Goal: Transaction & Acquisition: Obtain resource

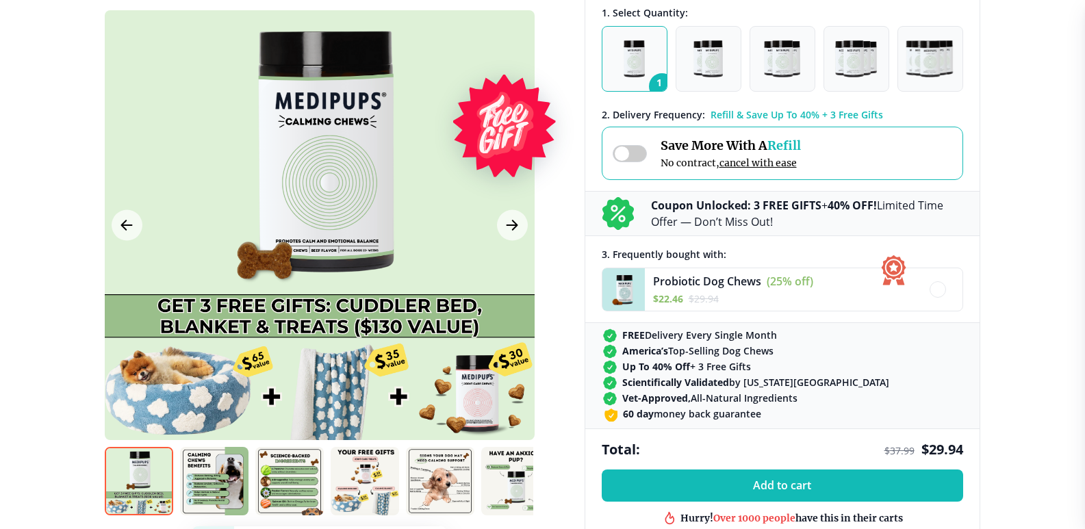
scroll to position [411, 0]
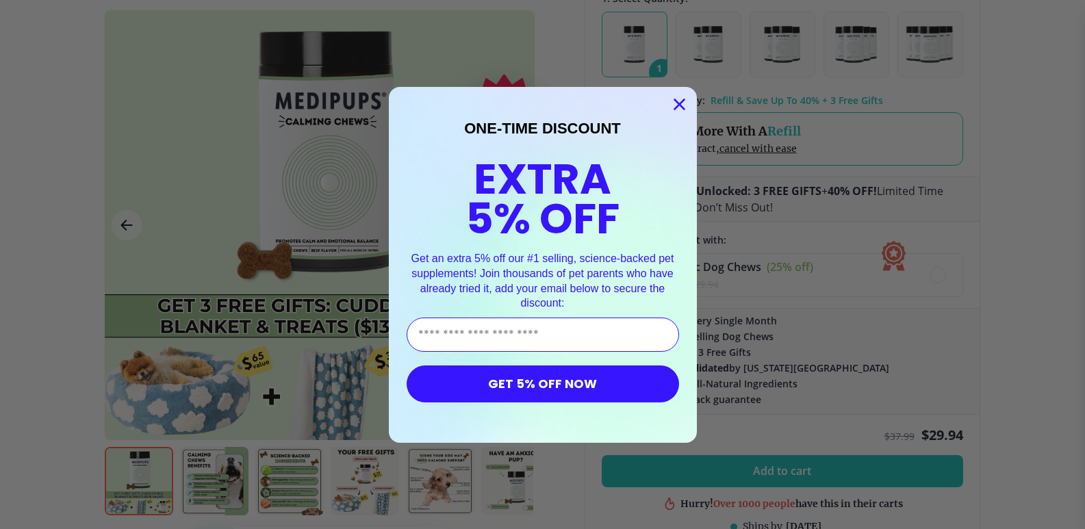
click at [676, 102] on icon "Close dialog" at bounding box center [679, 104] width 10 height 10
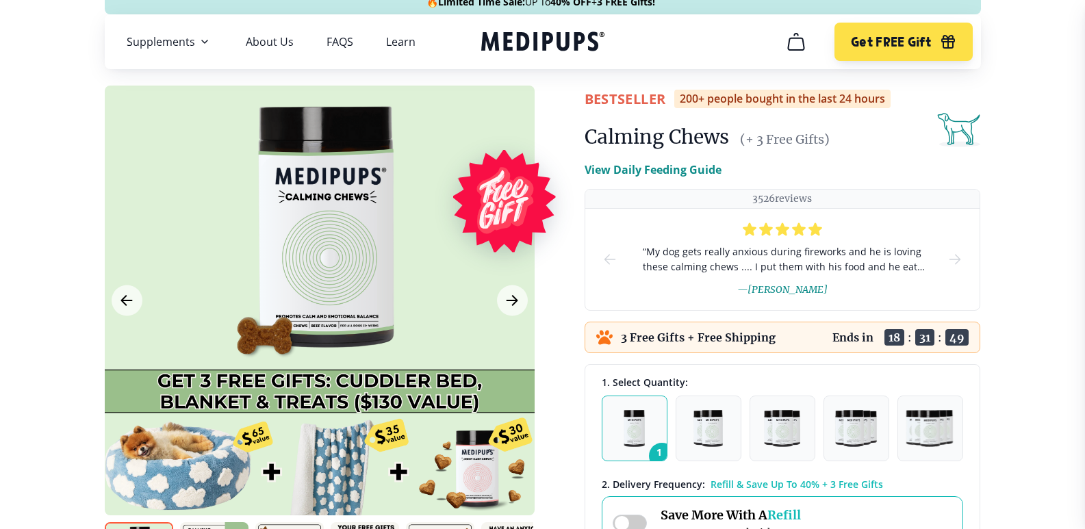
scroll to position [0, 0]
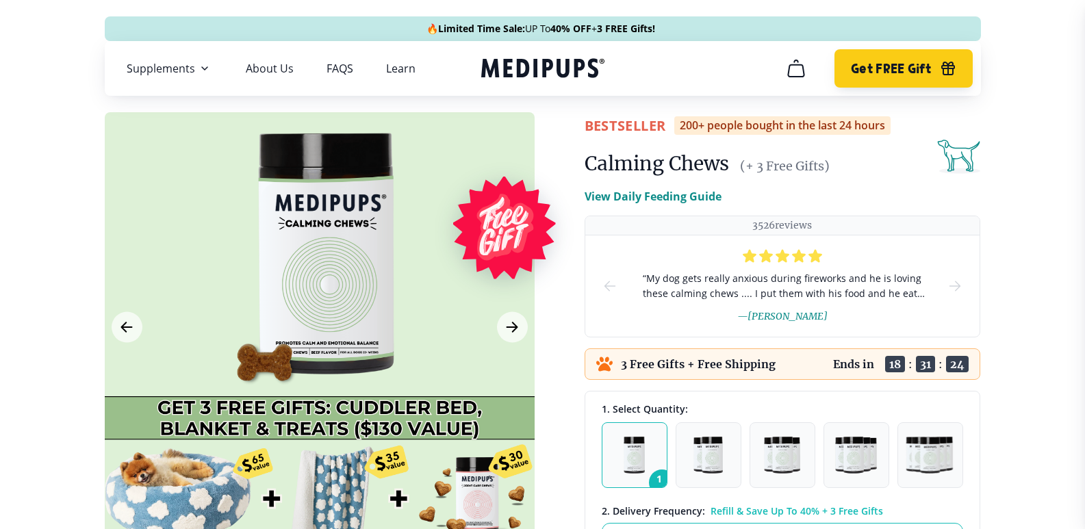
drag, startPoint x: 866, startPoint y: 66, endPoint x: 872, endPoint y: 81, distance: 15.6
click at [872, 81] on button "Get FREE Gift" at bounding box center [903, 68] width 138 height 38
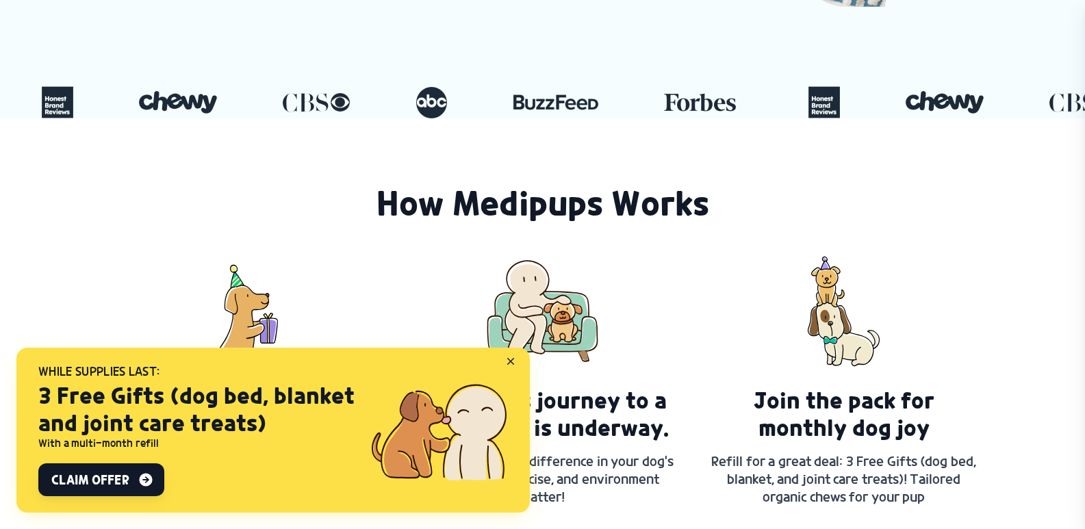
scroll to position [616, 0]
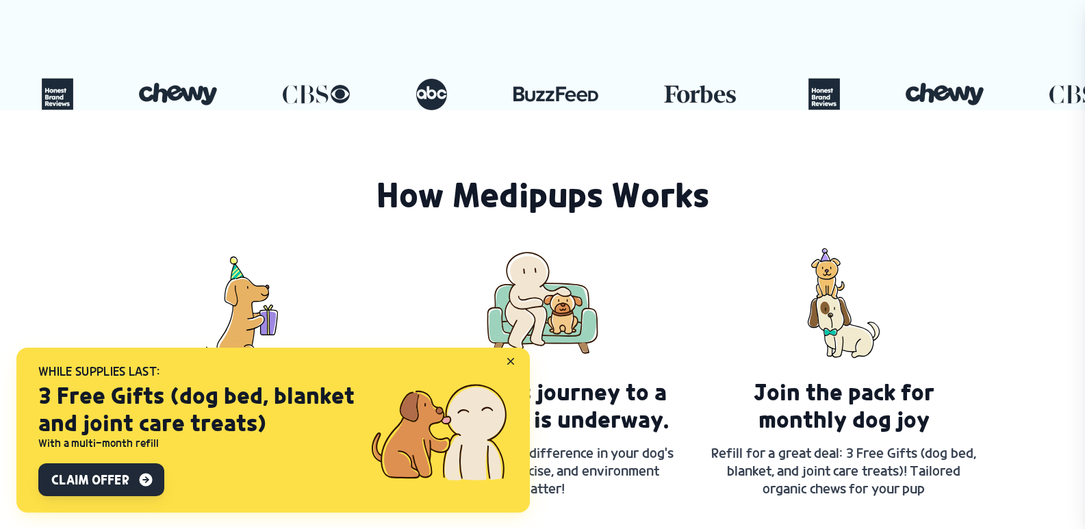
click at [125, 481] on span "Claim Offer" at bounding box center [89, 480] width 77 height 16
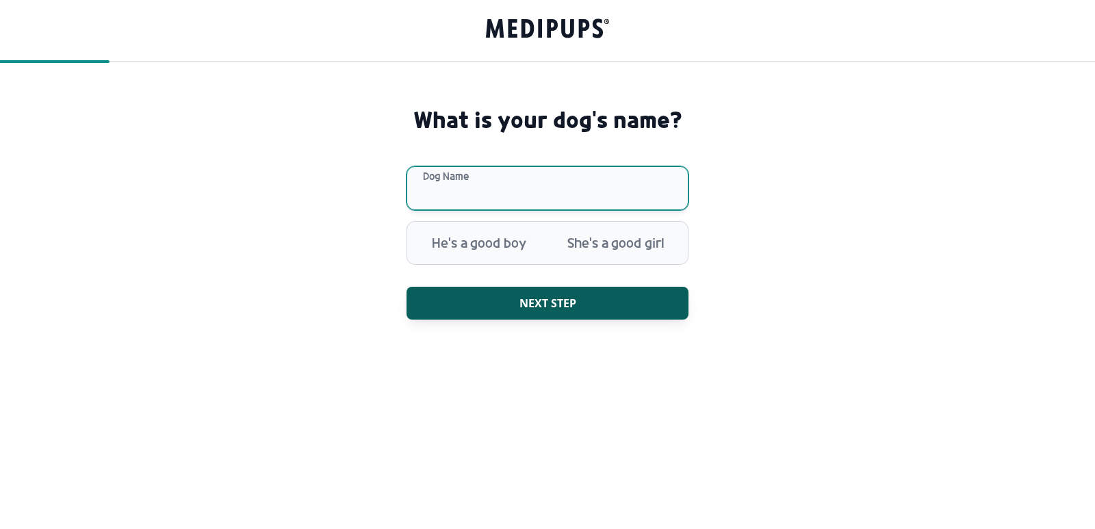
click at [499, 188] on input "Dog Name" at bounding box center [548, 188] width 282 height 44
type input "******"
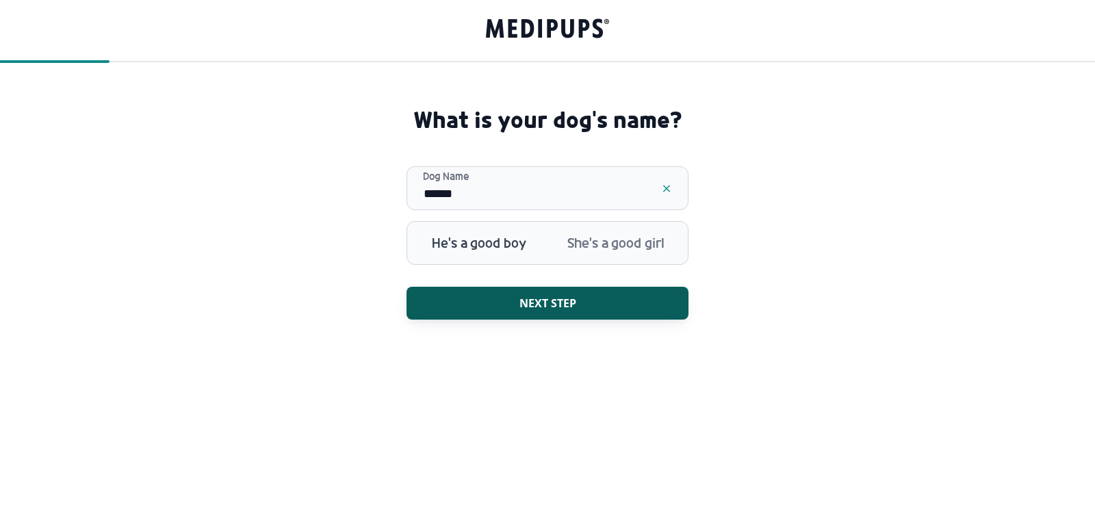
click at [494, 242] on span "He's a good boy" at bounding box center [479, 243] width 137 height 36
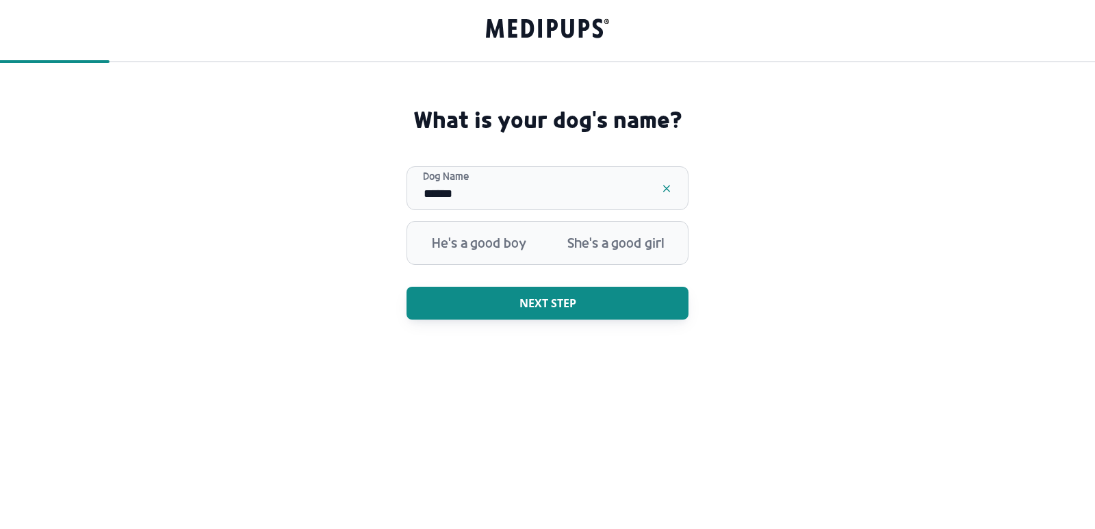
click at [571, 309] on span "Next step" at bounding box center [548, 303] width 57 height 14
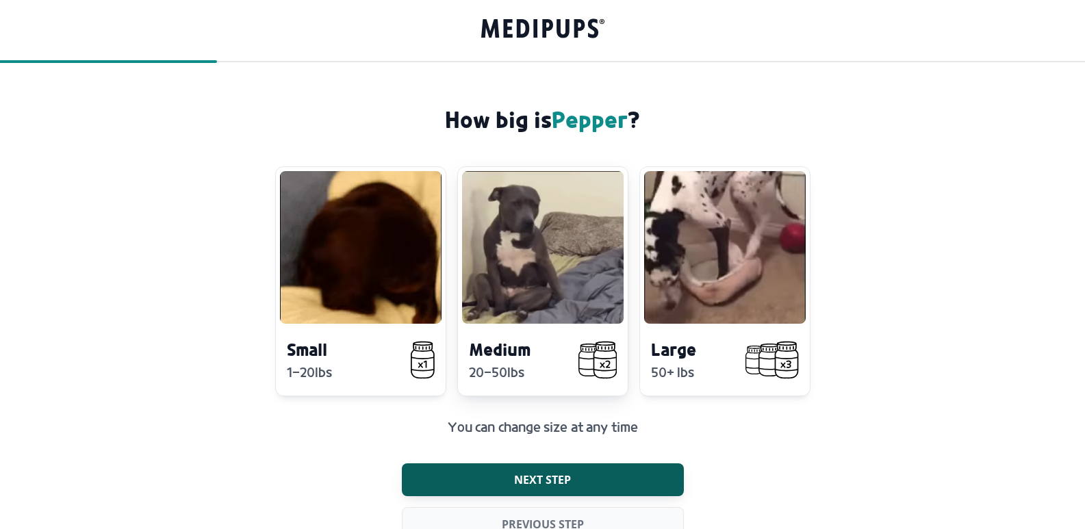
click at [556, 313] on video at bounding box center [543, 247] width 162 height 153
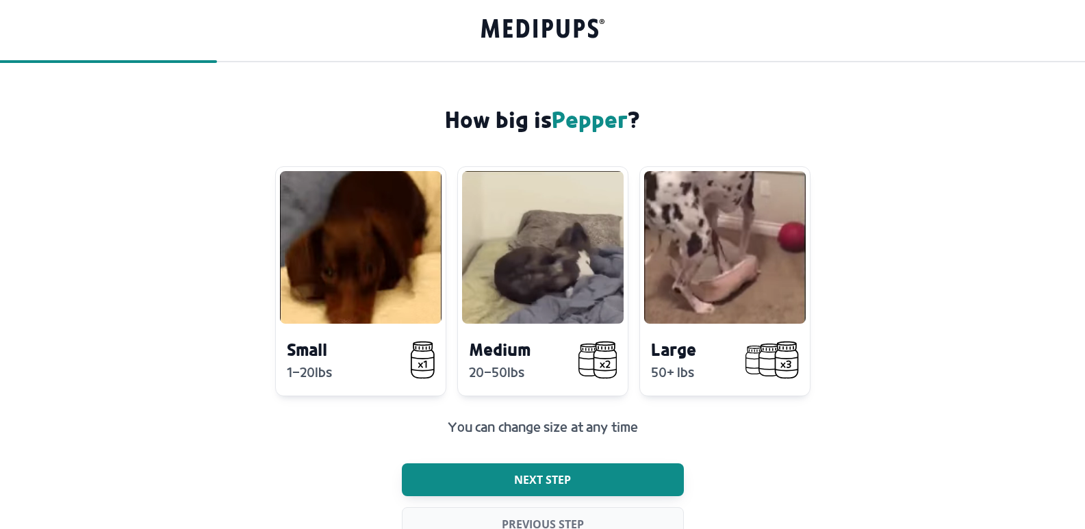
click at [557, 479] on span "Next step" at bounding box center [542, 480] width 57 height 14
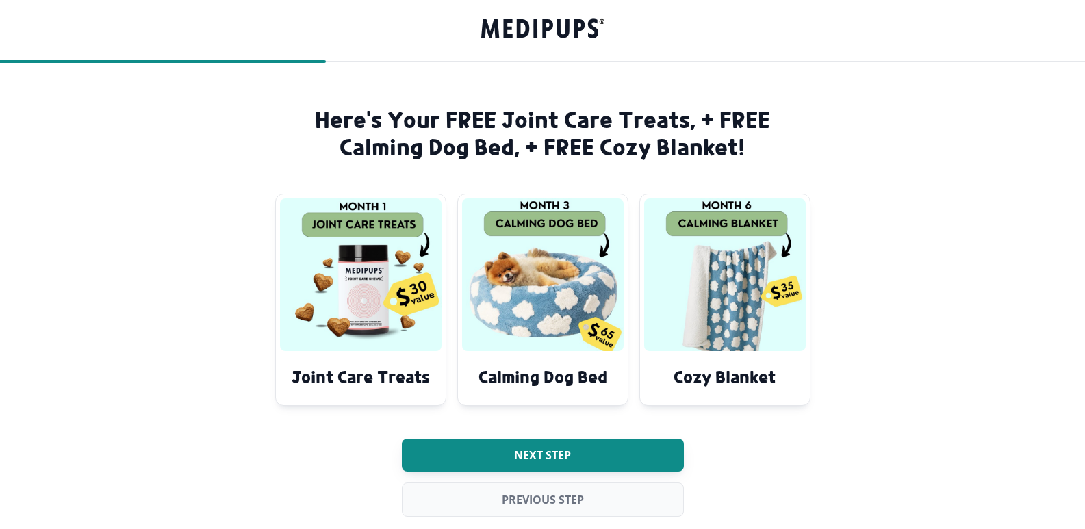
click at [565, 465] on button "Next step" at bounding box center [543, 455] width 282 height 33
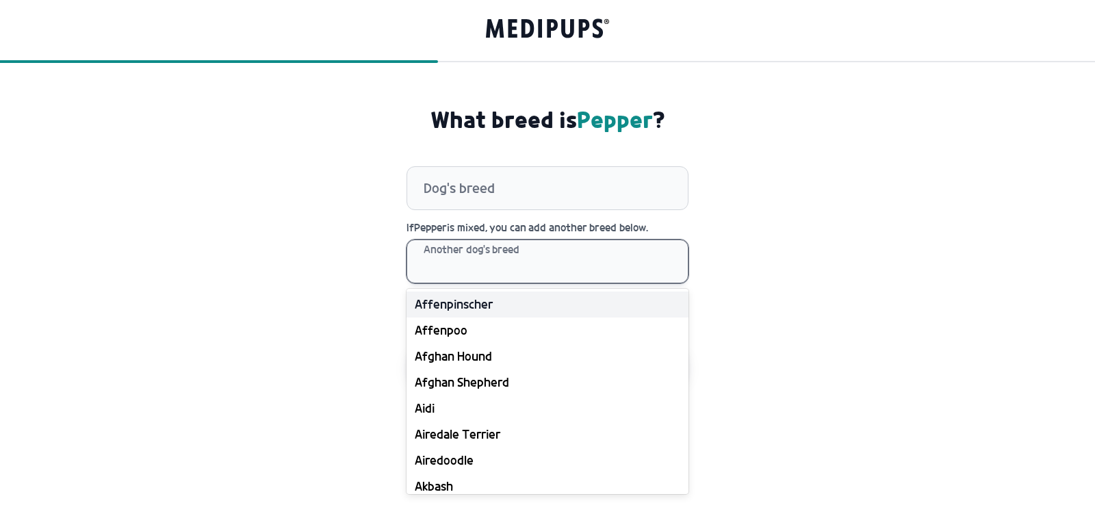
click at [450, 264] on div at bounding box center [556, 261] width 264 height 42
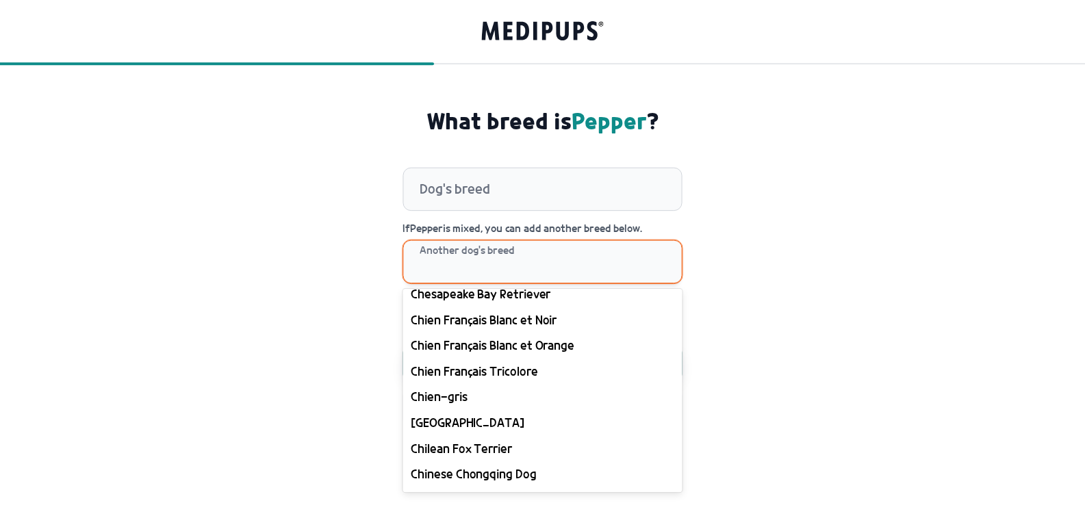
scroll to position [3902, 0]
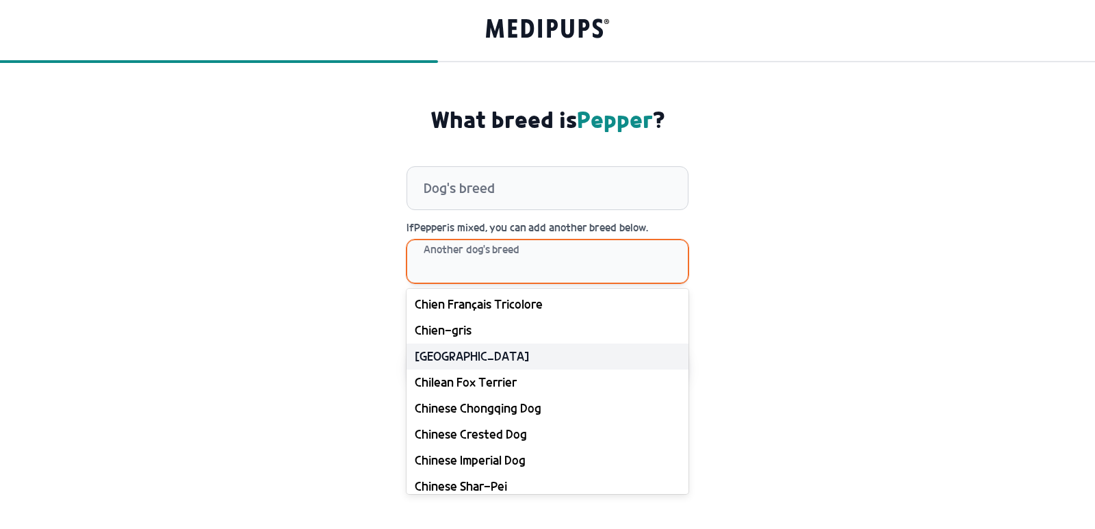
click at [430, 358] on div "[GEOGRAPHIC_DATA]" at bounding box center [548, 357] width 282 height 26
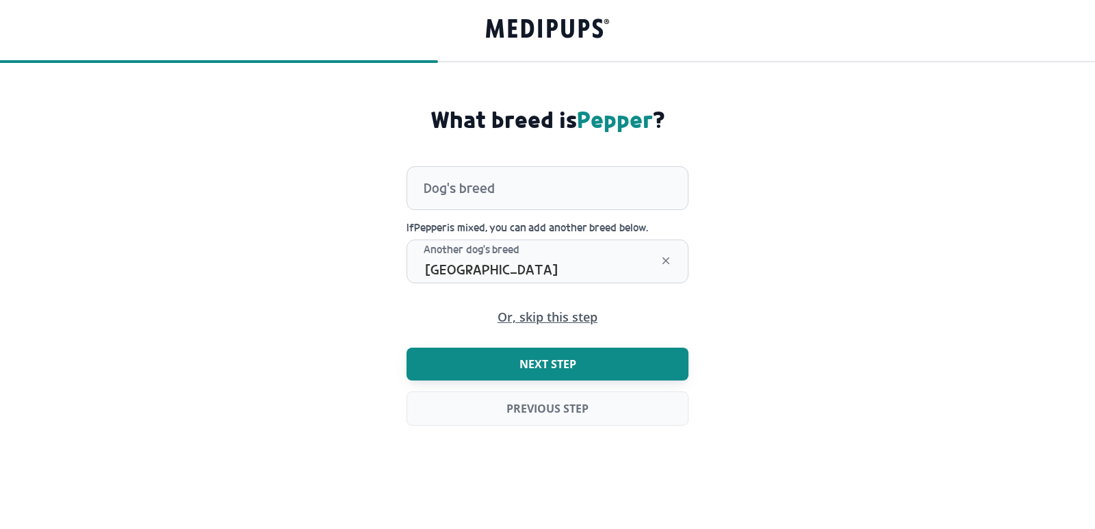
click at [544, 357] on span "Next step" at bounding box center [548, 364] width 57 height 14
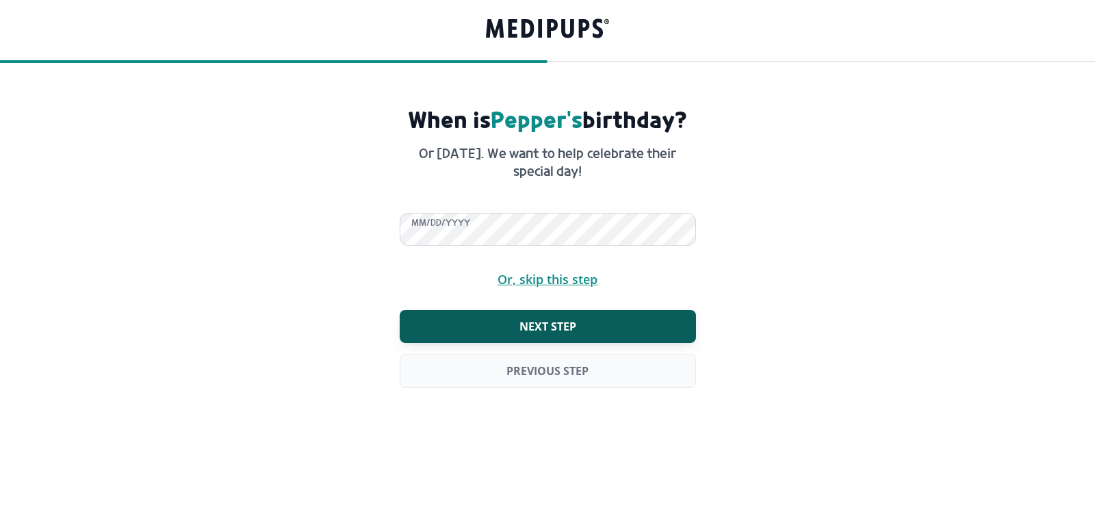
click at [527, 281] on span "Or, skip this step" at bounding box center [548, 279] width 100 height 13
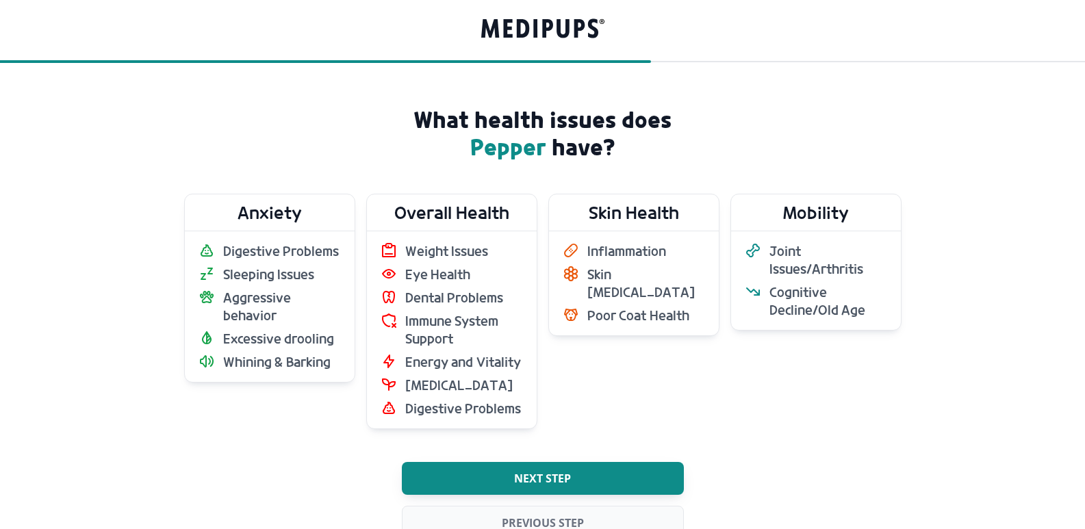
click at [583, 466] on button "Next step" at bounding box center [543, 478] width 282 height 33
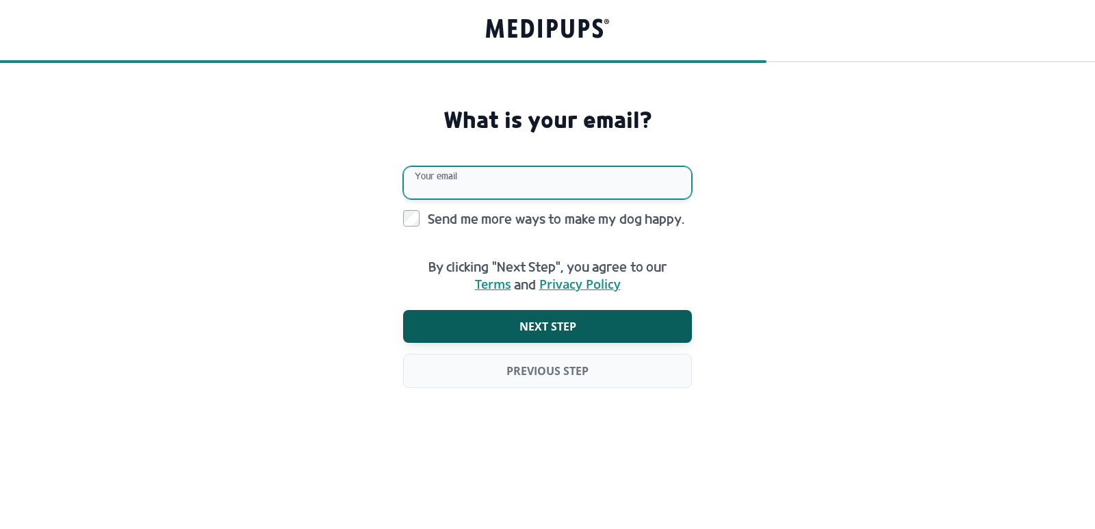
click at [490, 178] on input "Your email" at bounding box center [547, 182] width 289 height 33
click at [398, 215] on div "What is your email? Your email Send me more ways to make my dog happy. By click…" at bounding box center [548, 266] width 300 height 320
click at [474, 183] on input "Your email" at bounding box center [547, 182] width 289 height 33
type input "*"
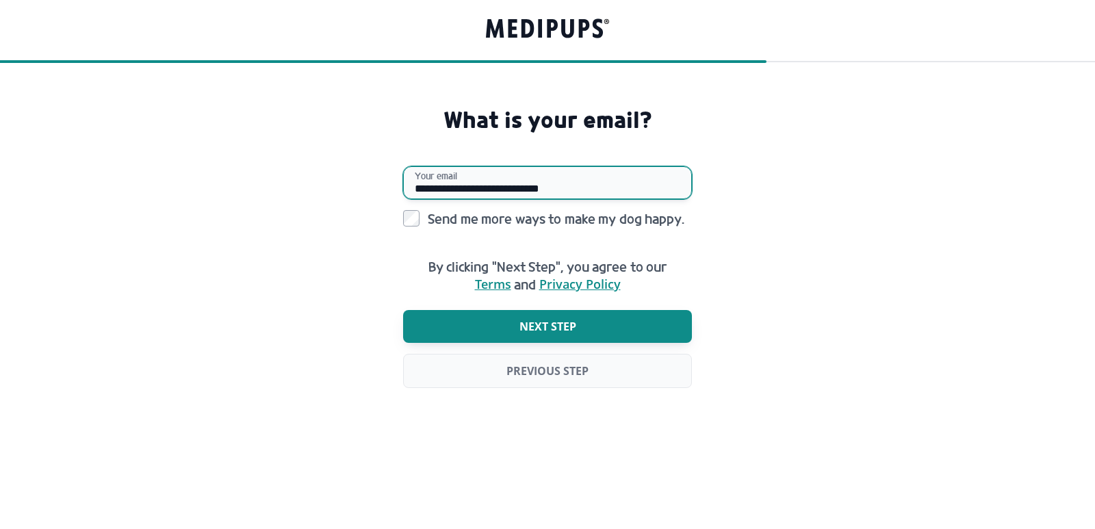
type input "**********"
click at [493, 322] on button "Next step" at bounding box center [547, 326] width 289 height 33
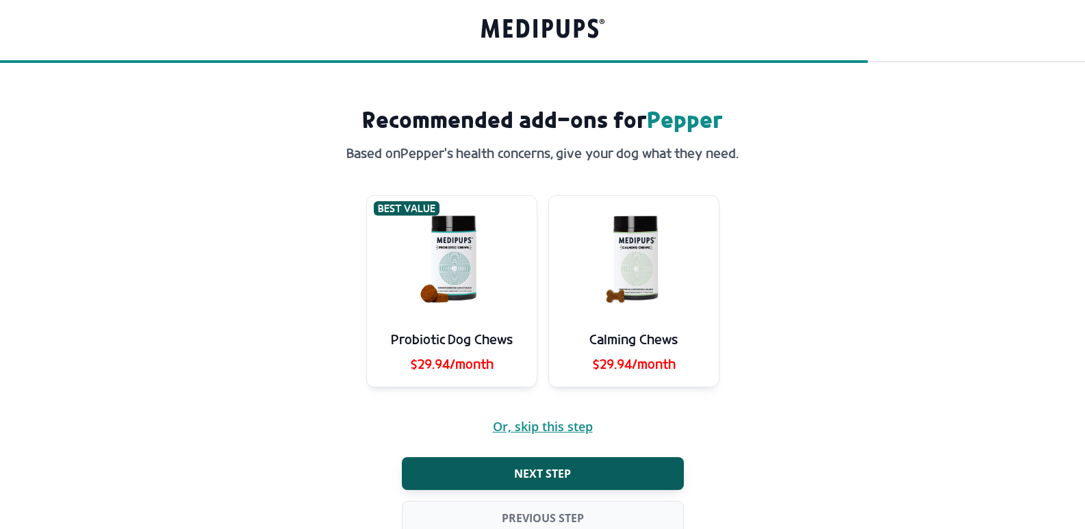
click at [554, 424] on span "Or, skip this step" at bounding box center [543, 426] width 100 height 13
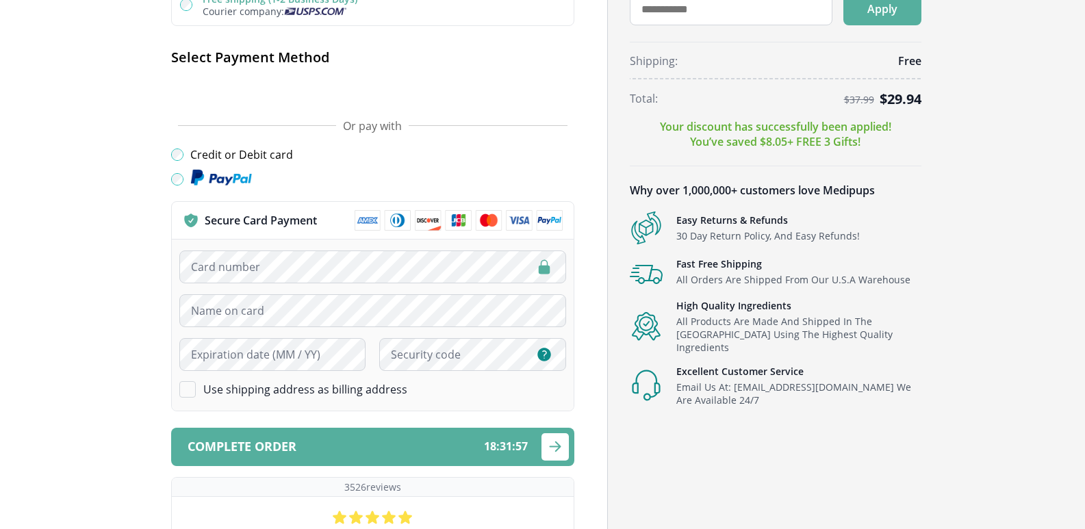
scroll to position [342, 0]
